Goal: Task Accomplishment & Management: Complete application form

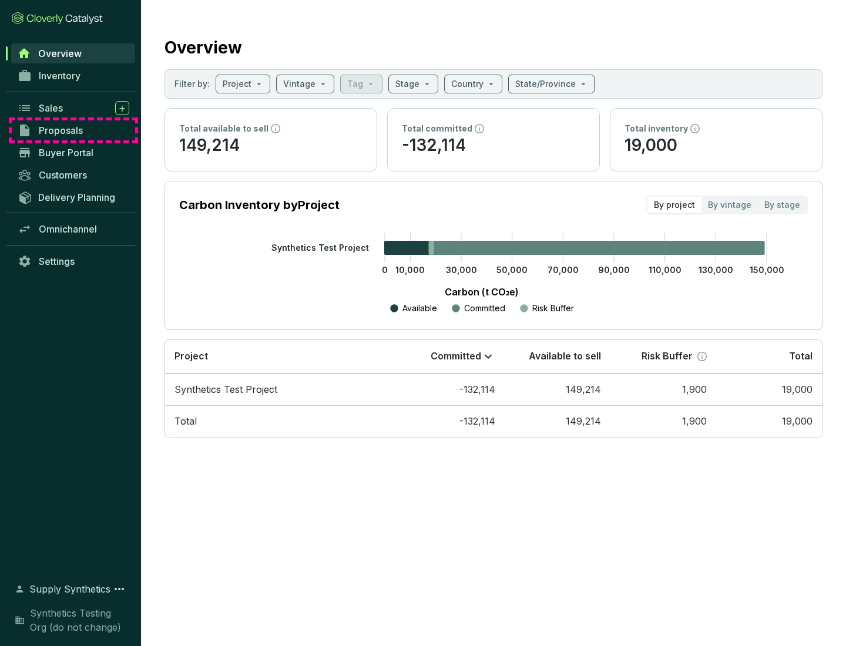
click at [73, 130] on span "Proposals" at bounding box center [61, 131] width 44 height 12
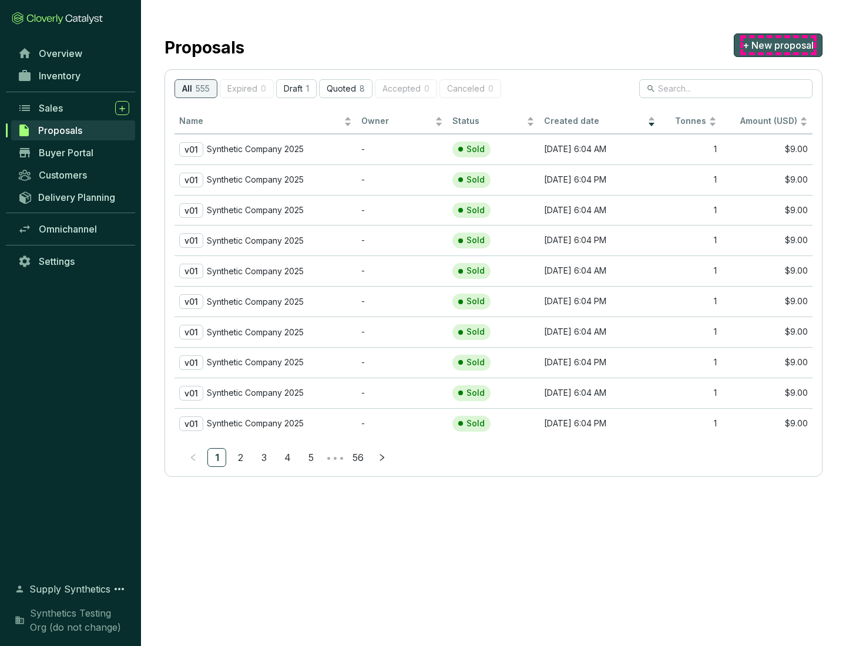
click at [778, 45] on span "+ New proposal" at bounding box center [777, 45] width 71 height 14
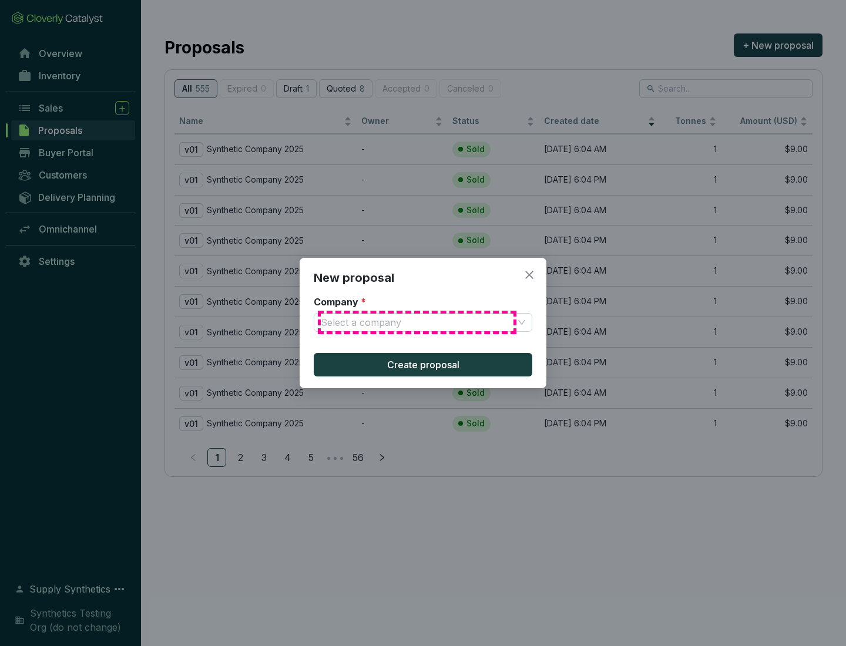
click at [417, 322] on input "Company *" at bounding box center [417, 323] width 193 height 18
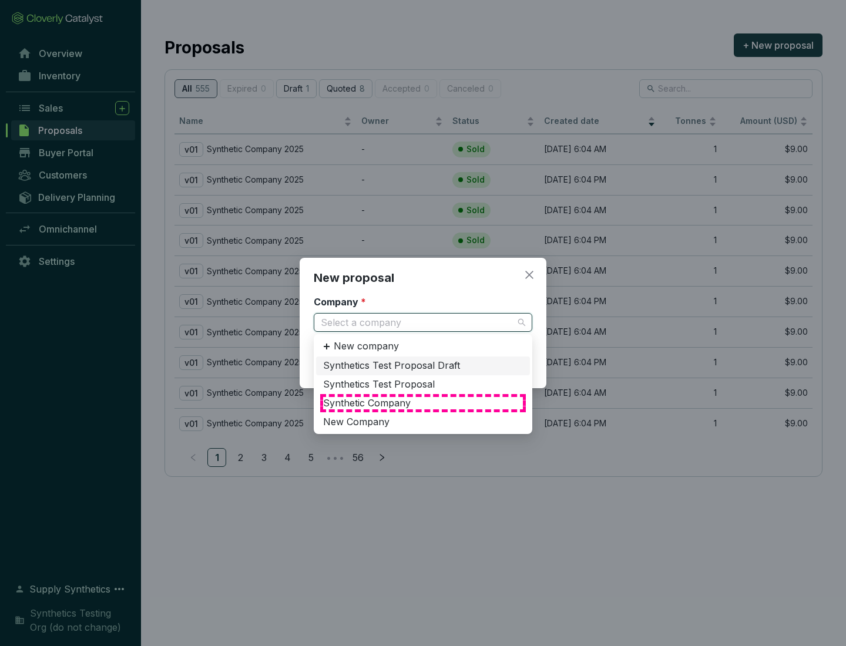
click at [423, 403] on div "Synthetic Company" at bounding box center [423, 403] width 200 height 13
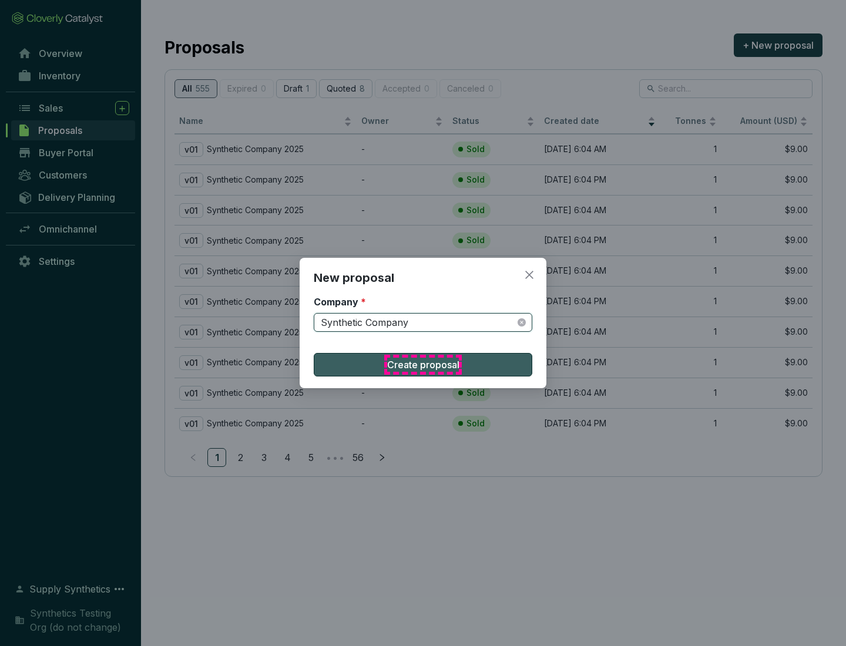
click at [423, 365] on span "Create proposal" at bounding box center [423, 365] width 72 height 14
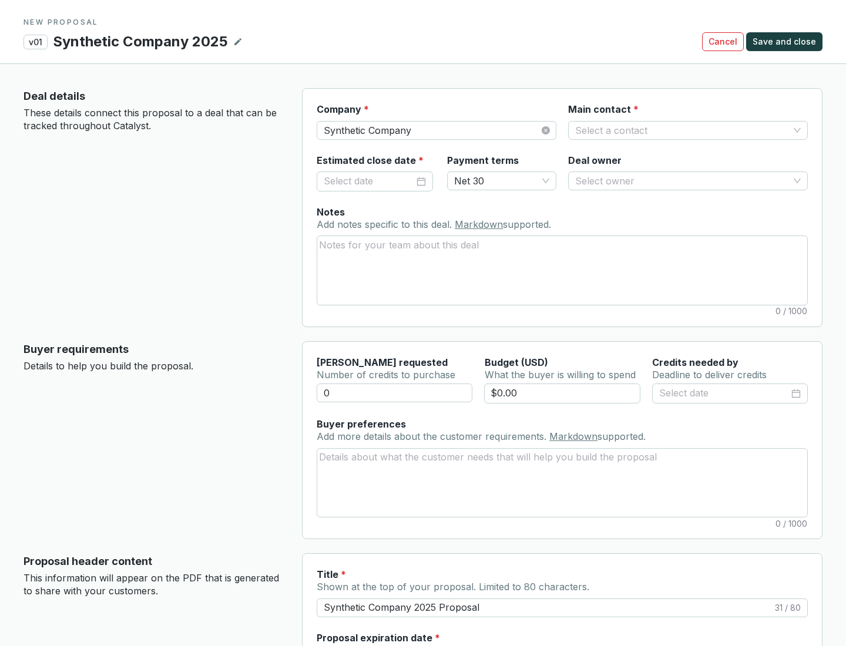
click at [682, 130] on input "Main contact *" at bounding box center [682, 131] width 214 height 18
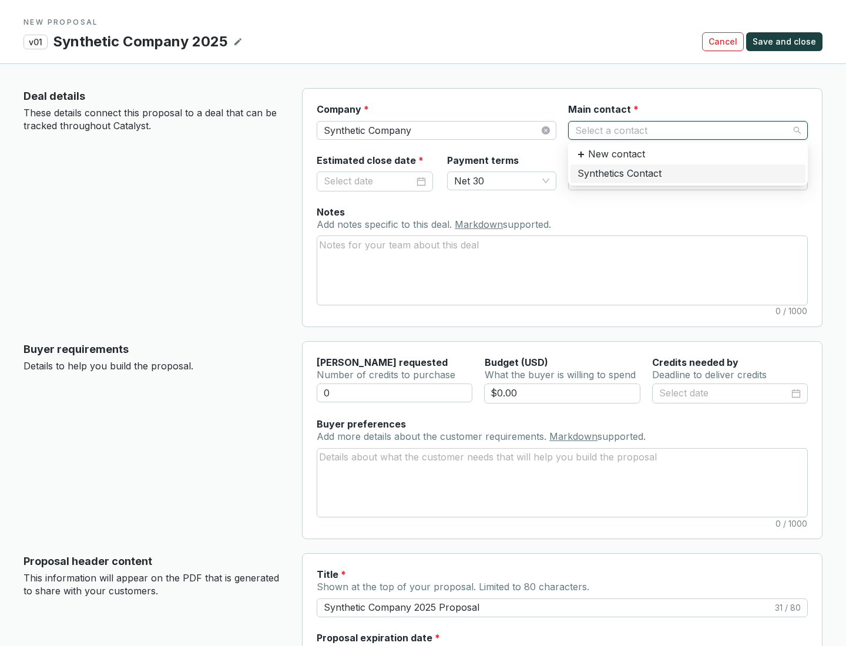
click at [687, 173] on div "Synthetics Contact" at bounding box center [687, 173] width 221 height 13
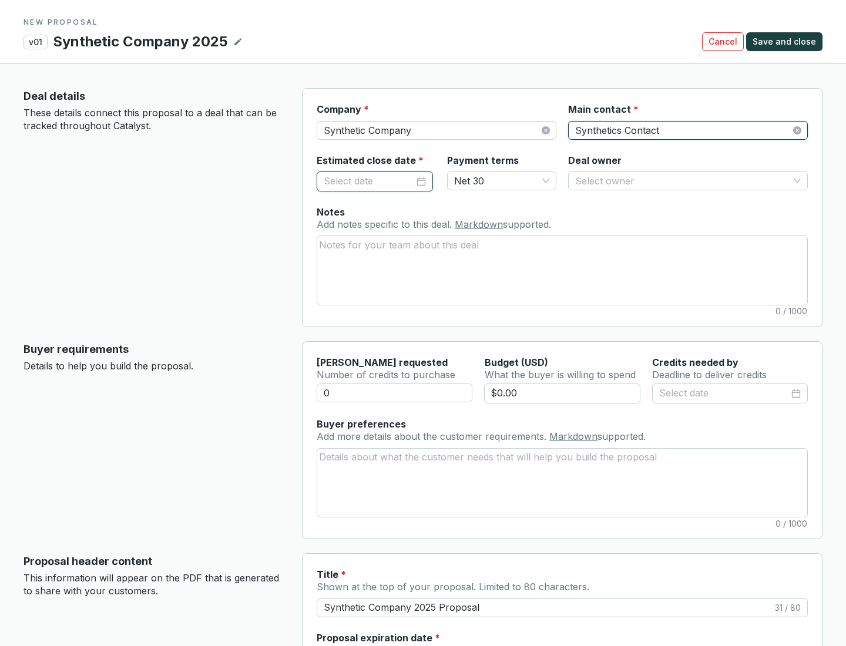
click at [369, 181] on input "Estimated close date *" at bounding box center [369, 181] width 90 height 15
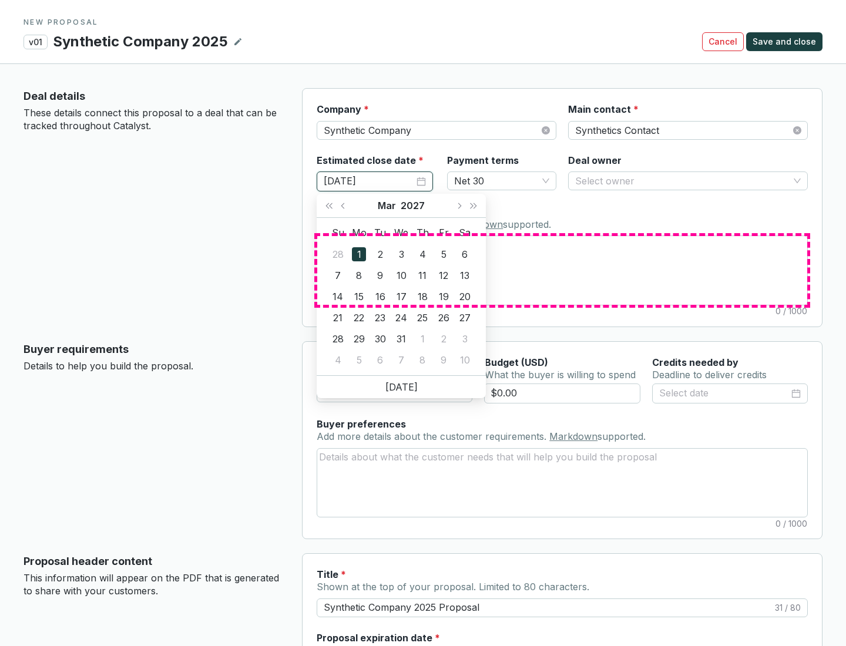
type input "[DATE]"
click at [562, 270] on textarea "Notes Add notes specific to this deal. Markdown supported." at bounding box center [562, 270] width 490 height 68
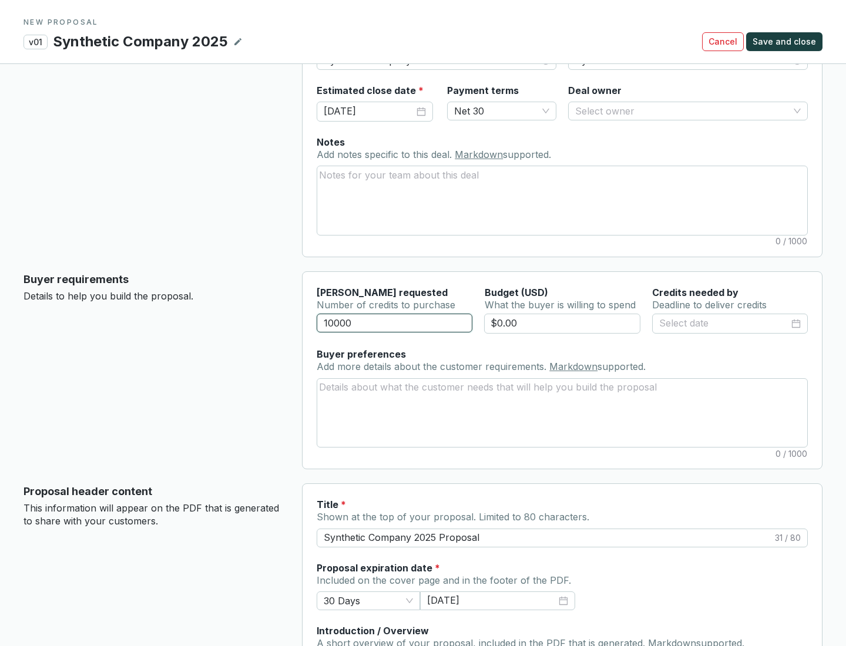
scroll to position [70, 0]
type input "10000"
type input "$0.00"
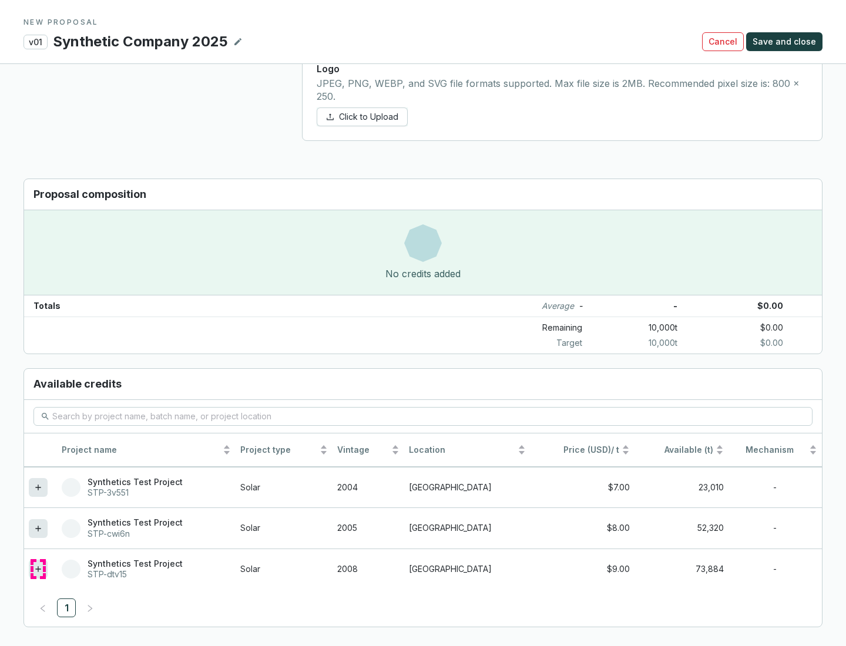
click at [38, 569] on icon at bounding box center [37, 568] width 5 height 5
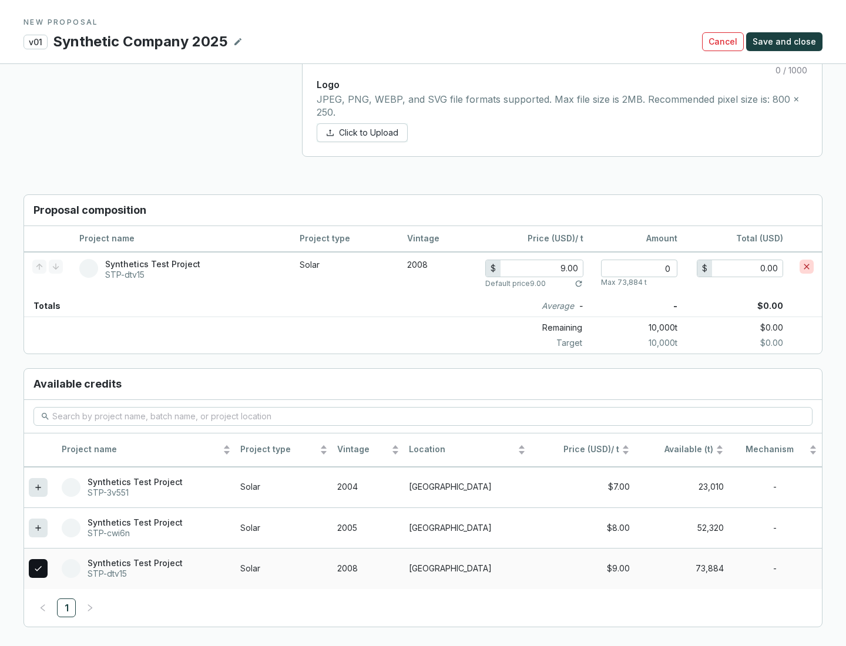
scroll to position [676, 0]
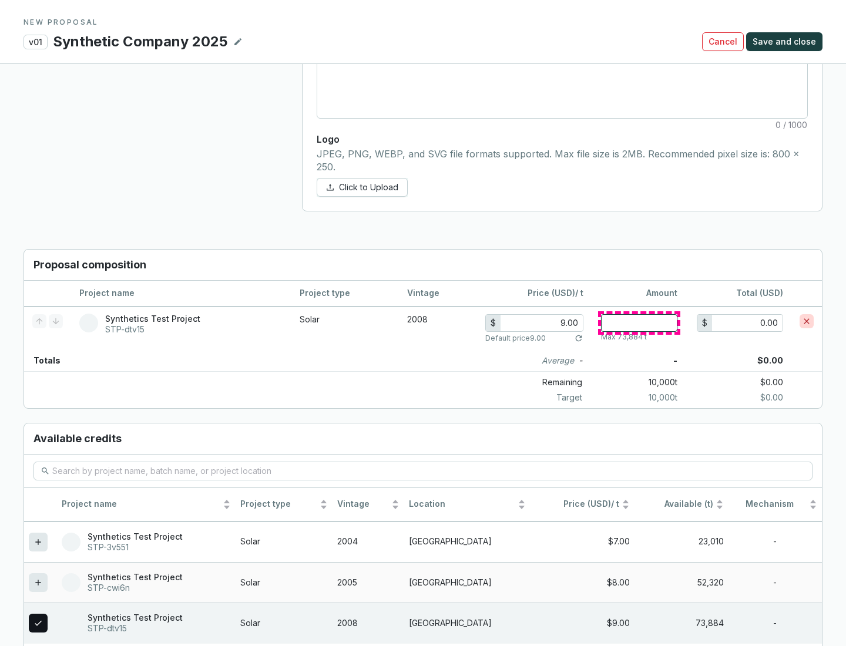
type input "1"
type input "9.00"
type input "1"
click at [786, 42] on span "Save and close" at bounding box center [783, 42] width 63 height 12
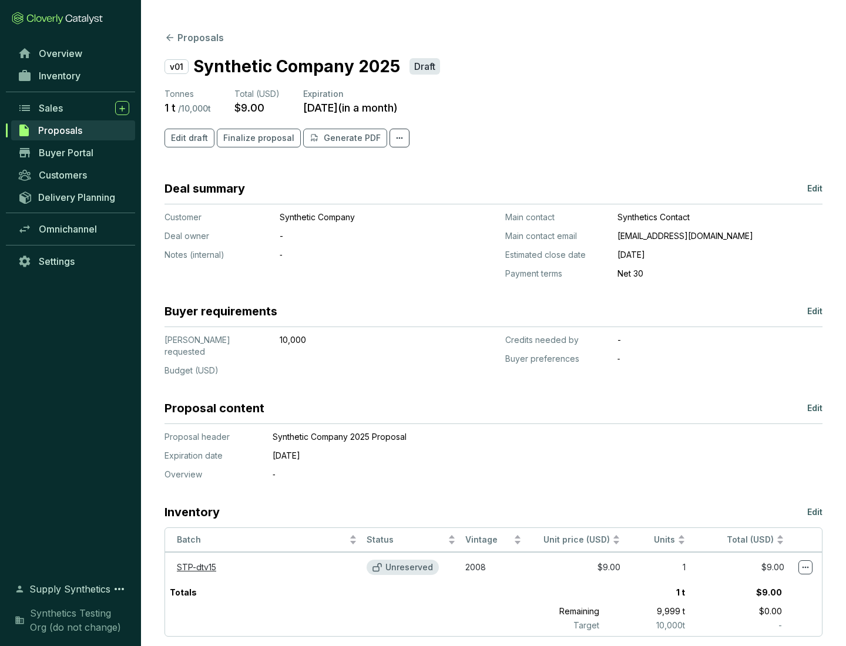
click at [255, 138] on span "Finalize proposal" at bounding box center [258, 138] width 71 height 12
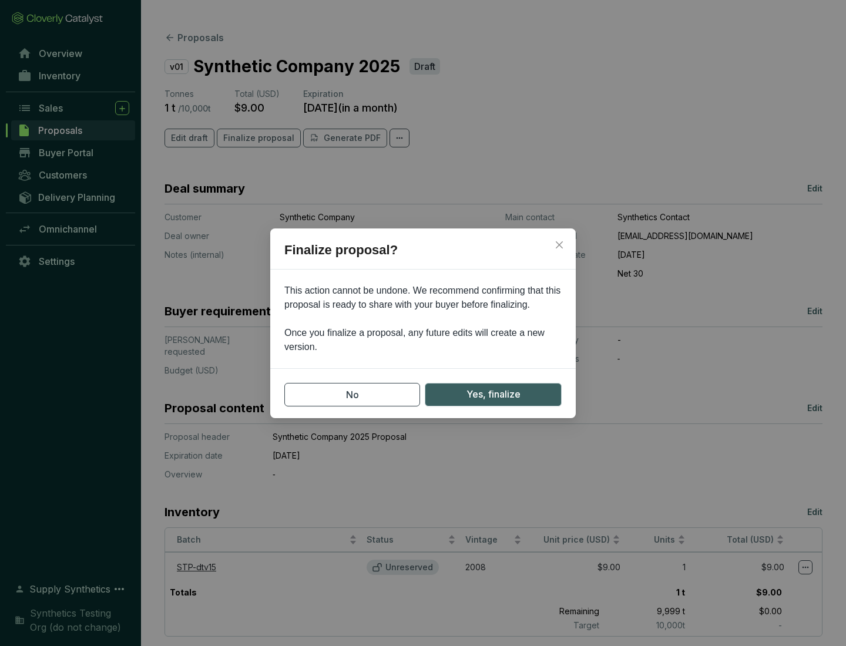
click at [493, 394] on span "Yes, finalize" at bounding box center [493, 394] width 54 height 15
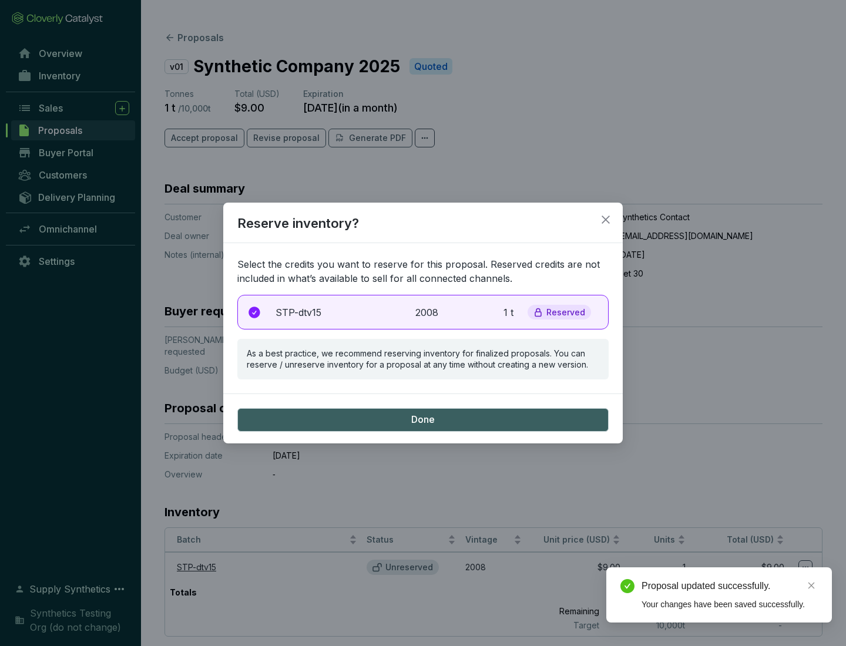
click at [423, 312] on p "2008" at bounding box center [428, 312] width 26 height 14
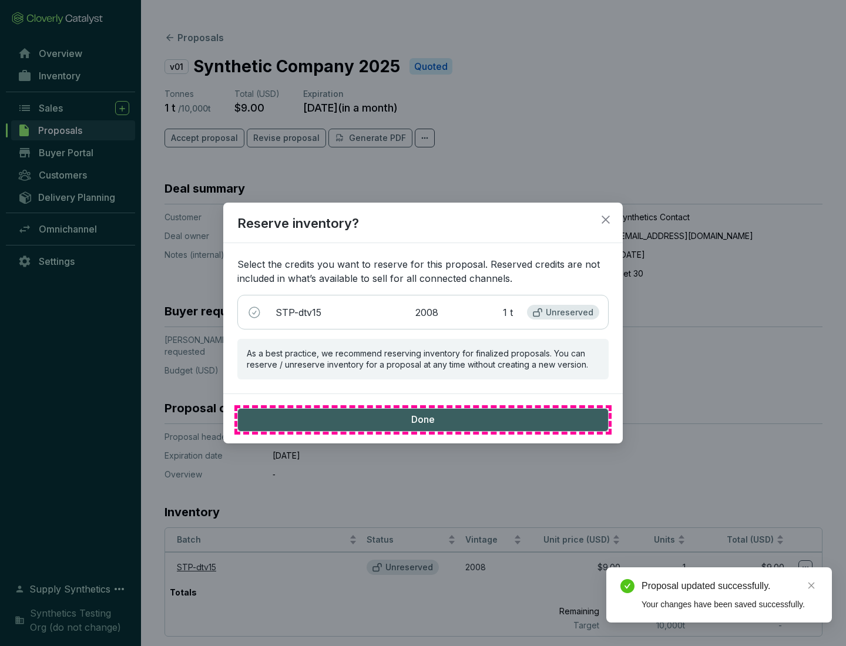
click at [423, 419] on span "Done" at bounding box center [422, 420] width 23 height 13
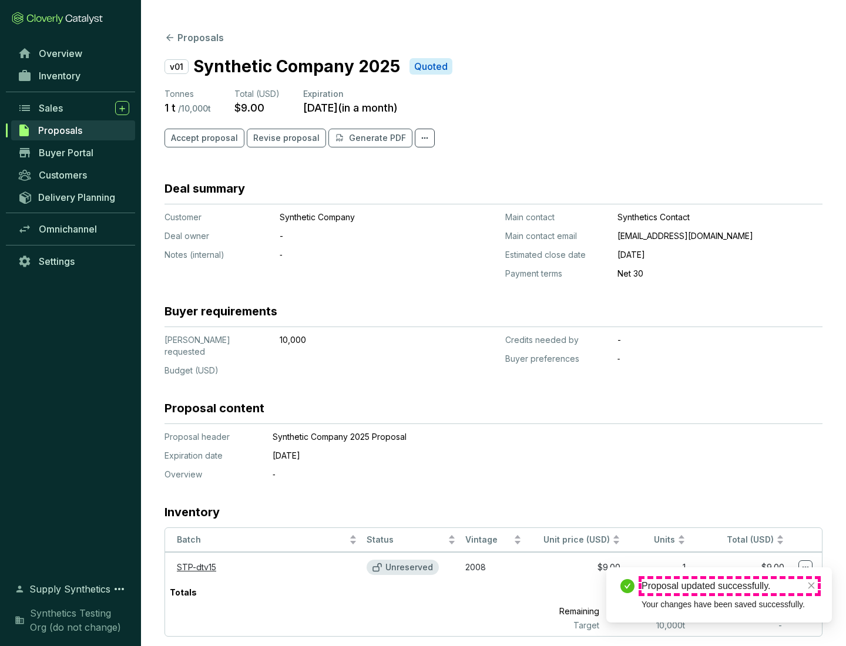
click at [730, 586] on div "Proposal updated successfully." at bounding box center [729, 586] width 176 height 14
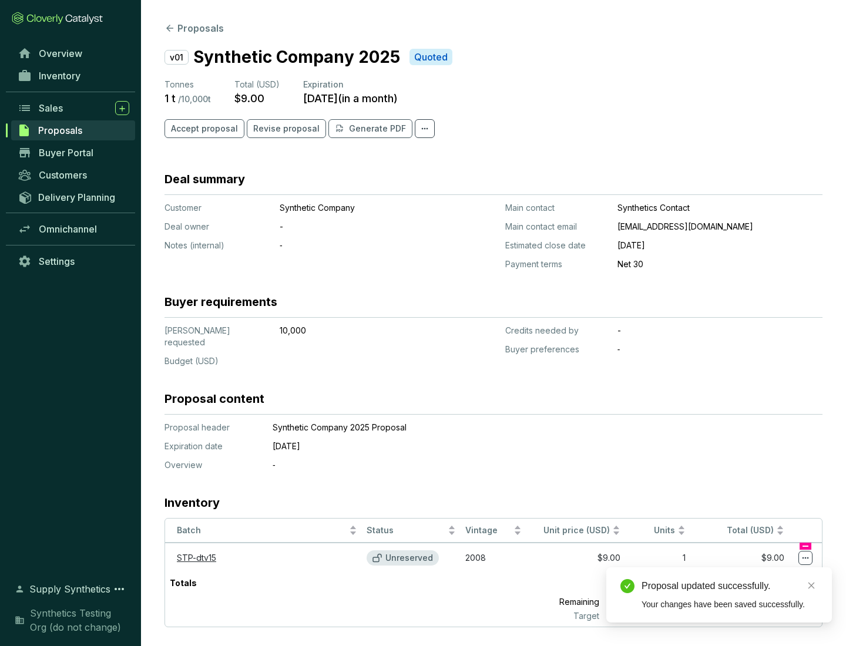
click at [805, 557] on icon at bounding box center [805, 558] width 6 height 2
click at [770, 573] on div "Proposal updated successfully. Your changes have been saved successfully." at bounding box center [719, 594] width 226 height 55
click at [730, 586] on div "Proposal updated successfully." at bounding box center [729, 586] width 176 height 14
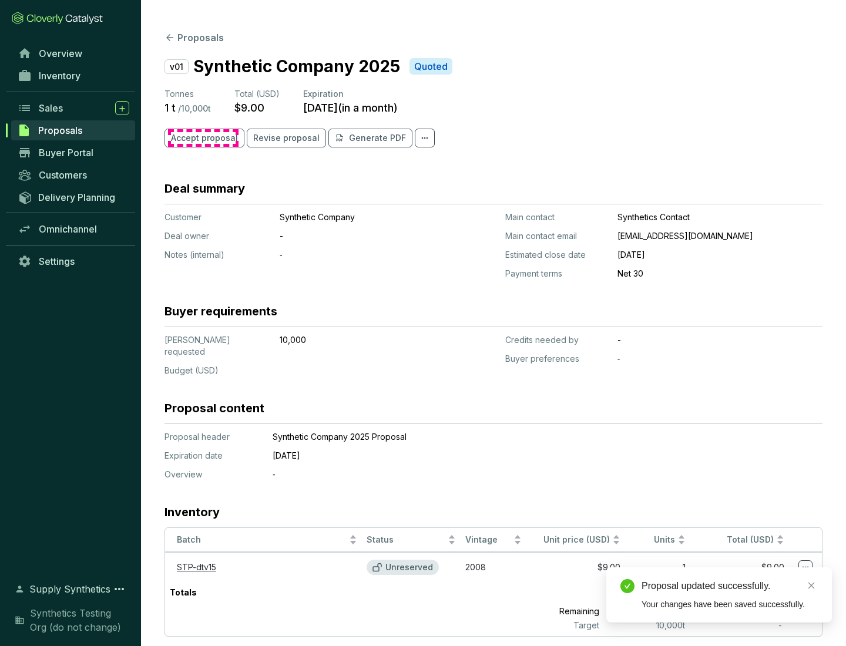
click at [203, 138] on span "Accept proposal" at bounding box center [204, 138] width 67 height 12
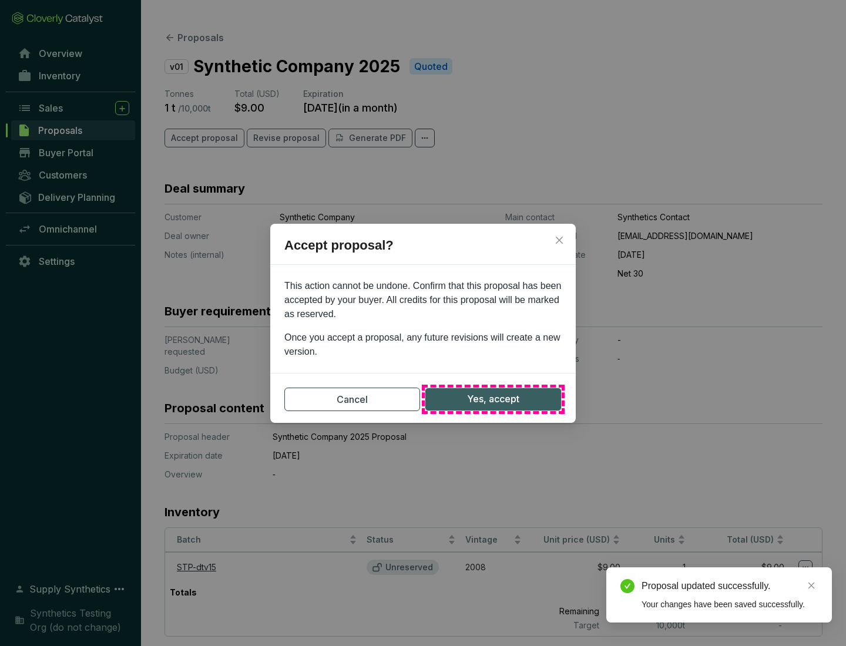
click at [493, 399] on span "Yes, accept" at bounding box center [493, 399] width 52 height 15
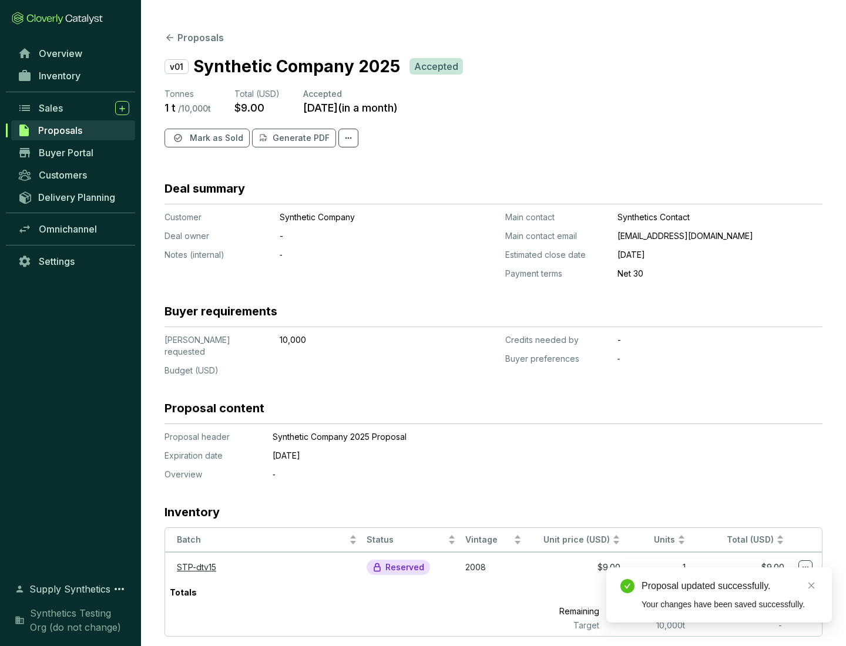
click at [215, 138] on span "Mark as Sold" at bounding box center [216, 138] width 53 height 12
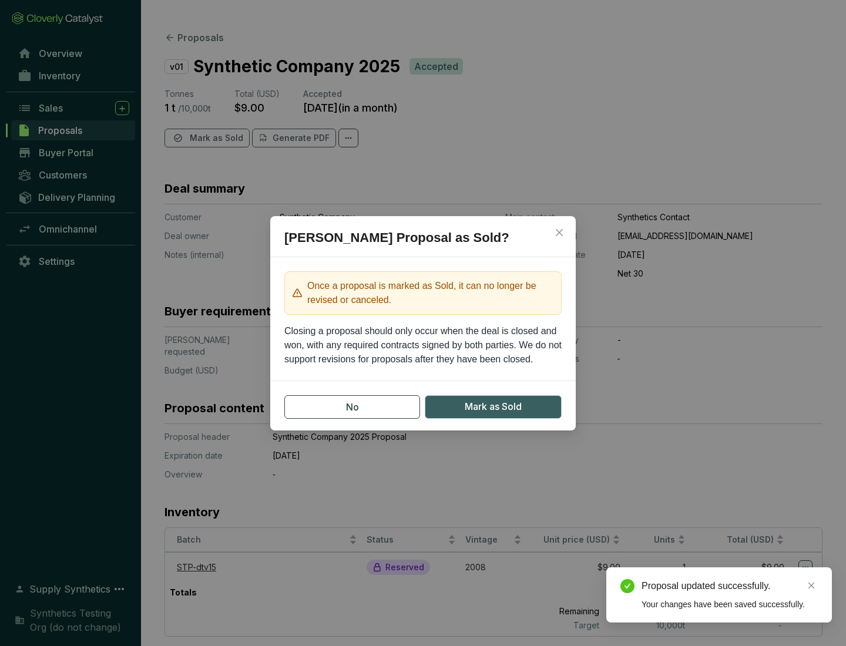
click at [493, 406] on span "Mark as Sold" at bounding box center [493, 406] width 57 height 15
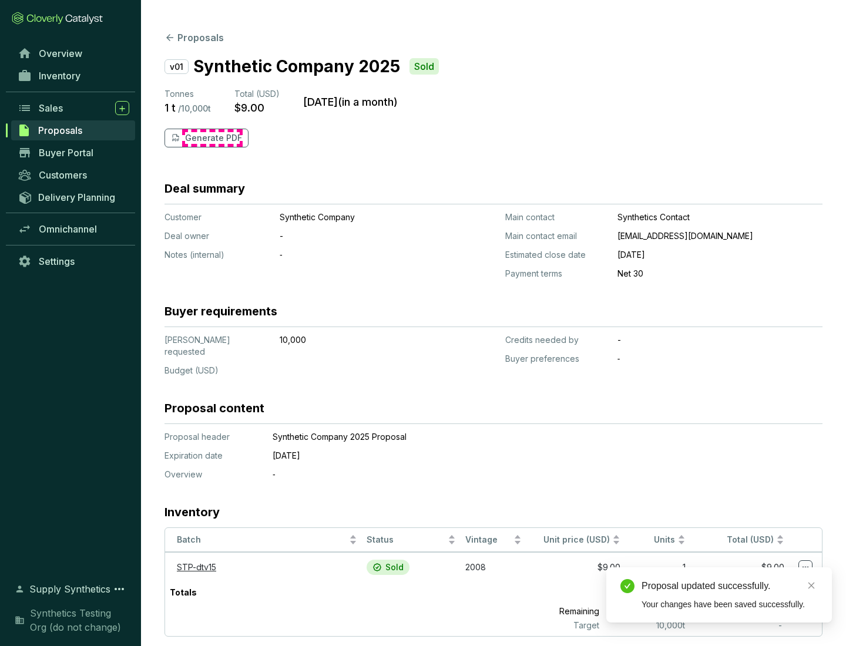
click at [212, 138] on p "Generate PDF" at bounding box center [213, 138] width 57 height 12
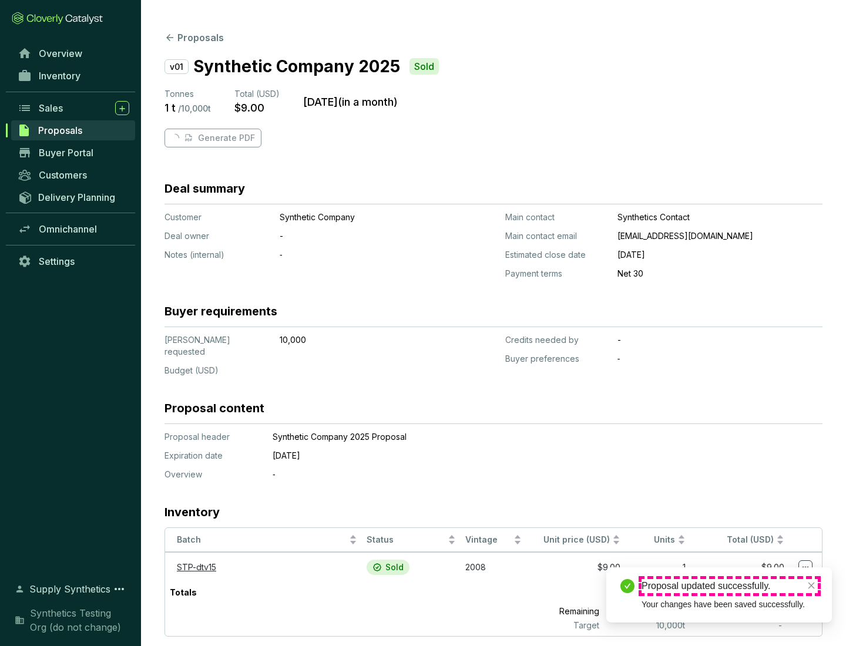
click at [730, 586] on div "Proposal updated successfully." at bounding box center [729, 586] width 176 height 14
